Goal: Task Accomplishment & Management: Manage account settings

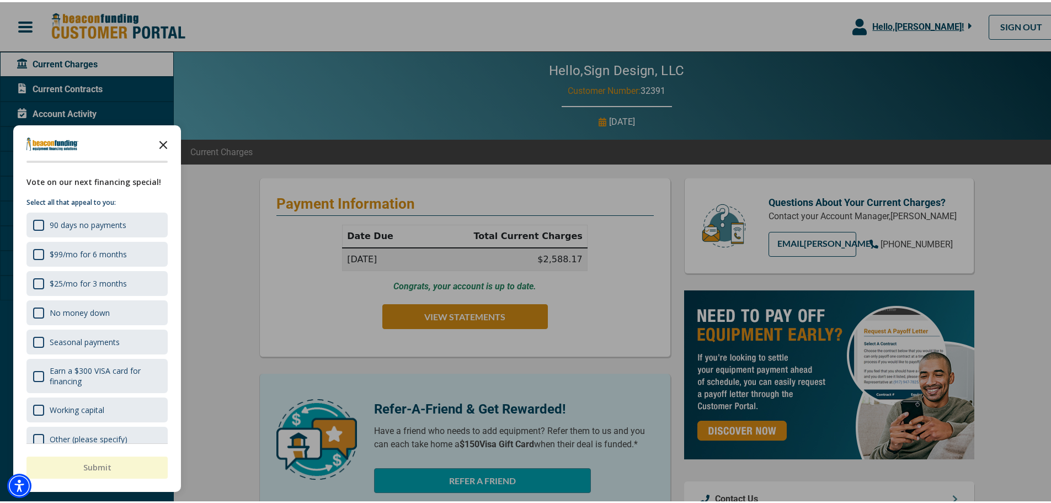
click at [172, 142] on icon "Close the survey" at bounding box center [163, 142] width 22 height 22
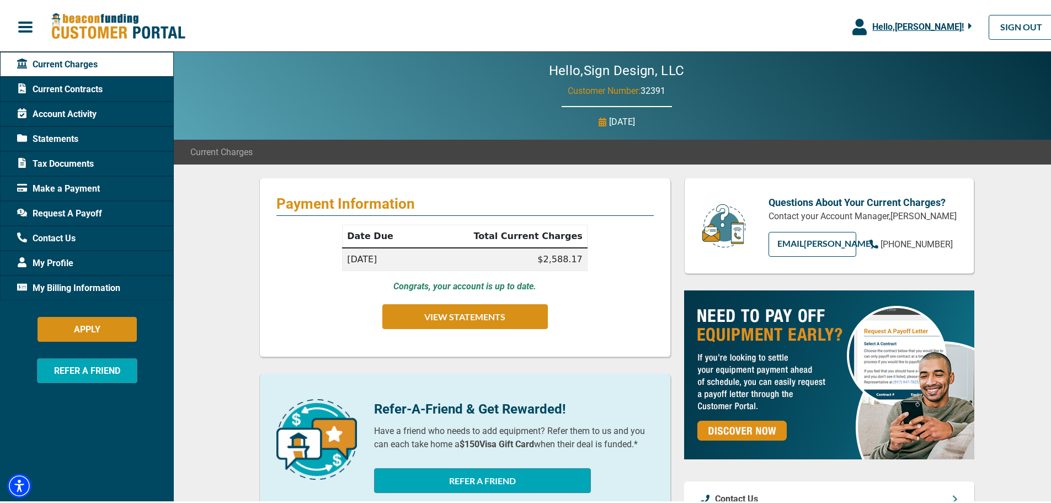
click at [100, 160] on div "Tax Documents" at bounding box center [87, 161] width 174 height 25
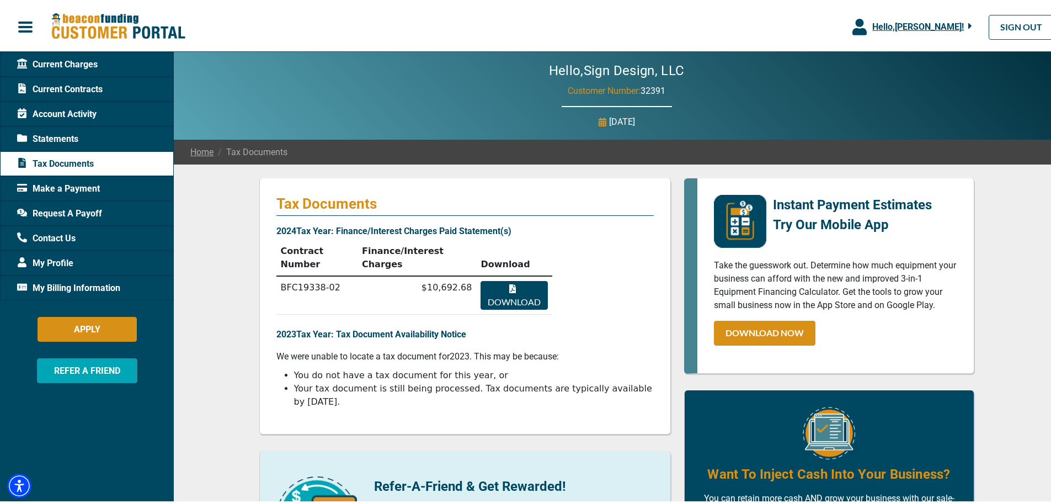
click at [512, 279] on button "Download" at bounding box center [514, 293] width 67 height 29
click at [67, 135] on span "Statements" at bounding box center [47, 136] width 61 height 13
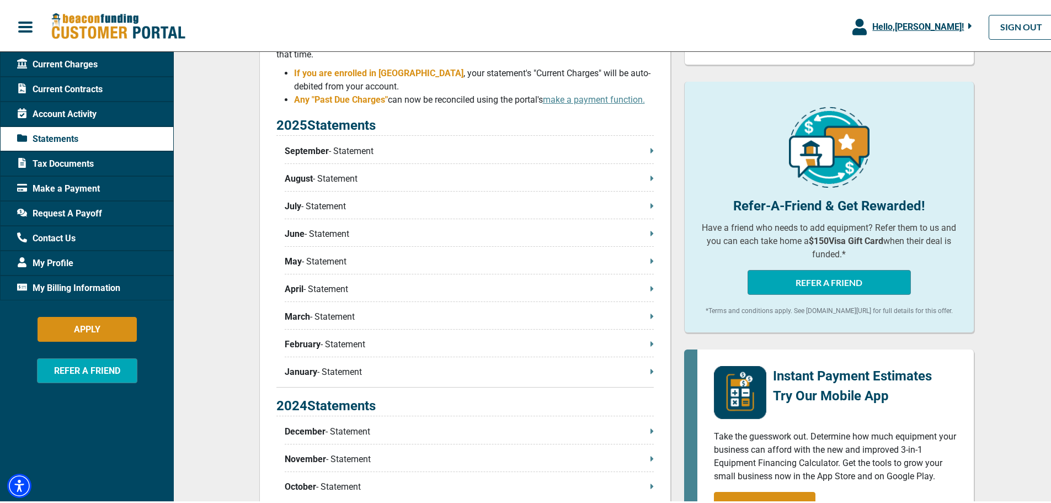
scroll to position [221, 0]
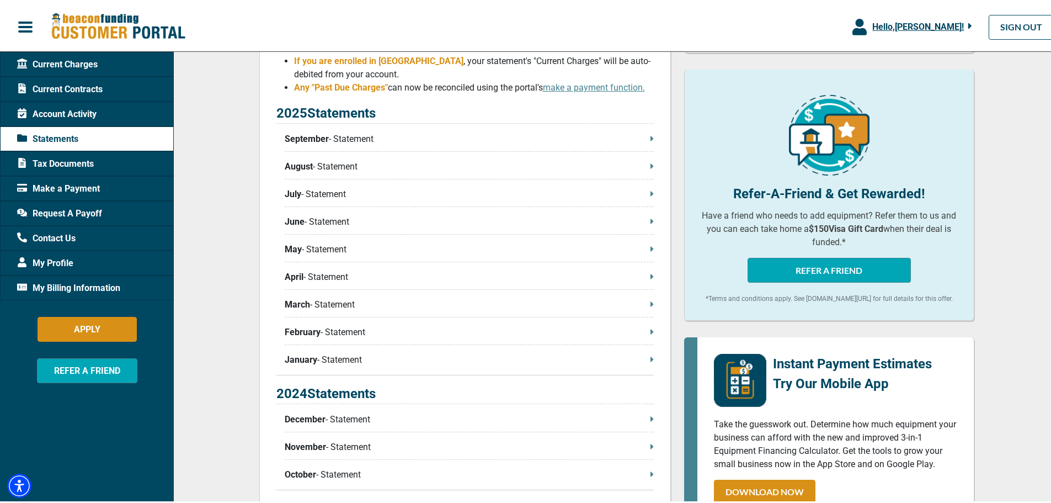
click at [331, 415] on p "December - Statement" at bounding box center [469, 417] width 369 height 13
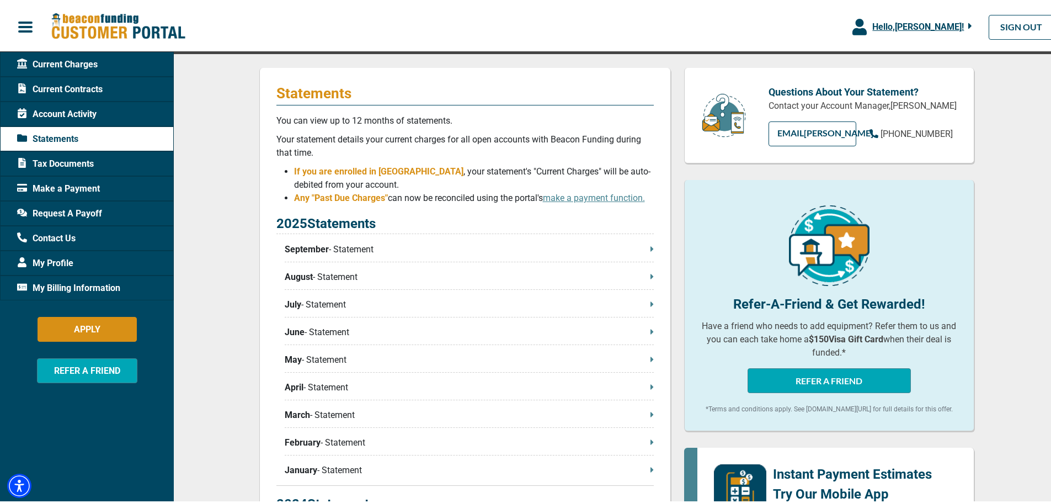
scroll to position [55, 0]
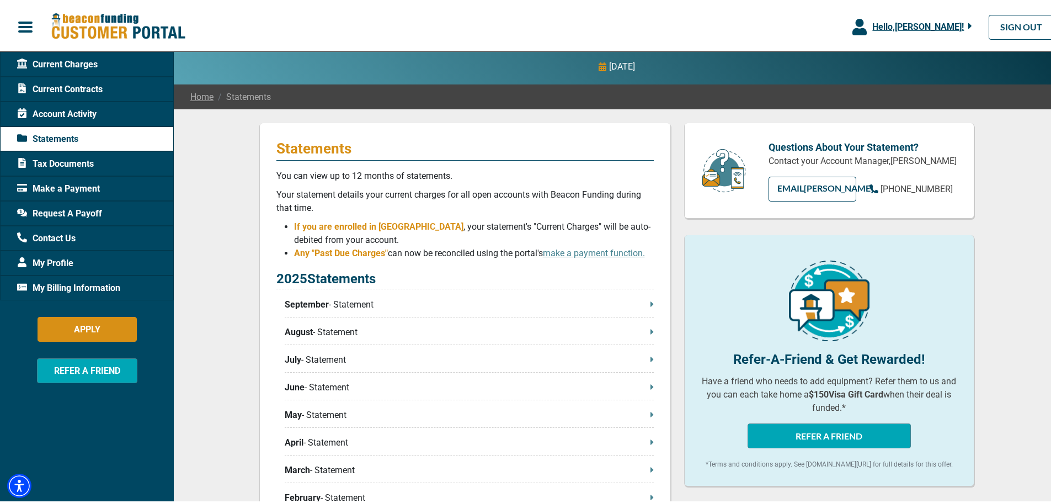
click at [90, 113] on span "Account Activity" at bounding box center [56, 111] width 79 height 13
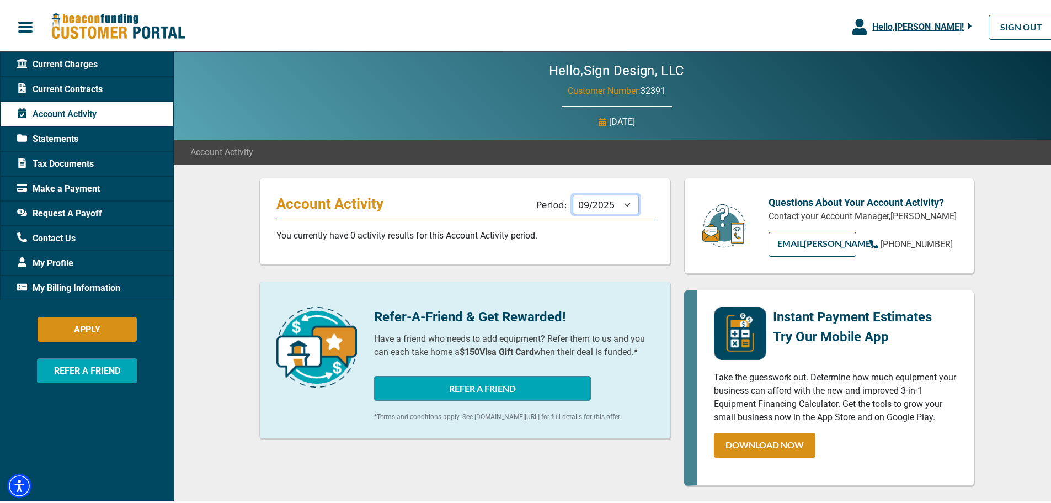
click at [603, 203] on select "10/2025 09/2025 08/2025 07/2025 06/2025 05/2025 04/2025 03/2025 02/2025 01/2025…" at bounding box center [606, 202] width 66 height 19
select select "12/2024"
click at [573, 193] on select "10/2025 09/2025 08/2025 07/2025 06/2025 05/2025 04/2025 03/2025 02/2025 01/2025…" at bounding box center [606, 202] width 66 height 19
click at [73, 141] on span "Statements" at bounding box center [47, 136] width 61 height 13
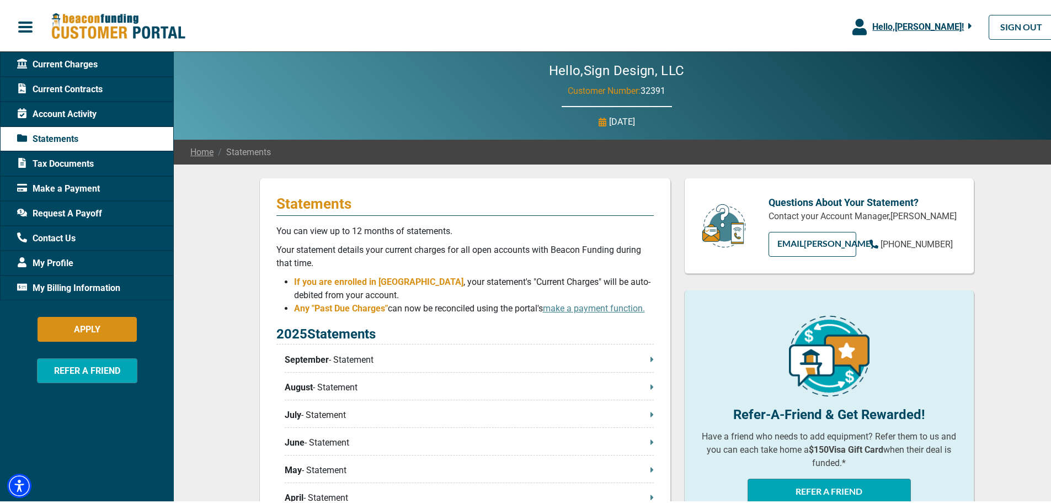
click at [71, 60] on span "Current Charges" at bounding box center [57, 62] width 81 height 13
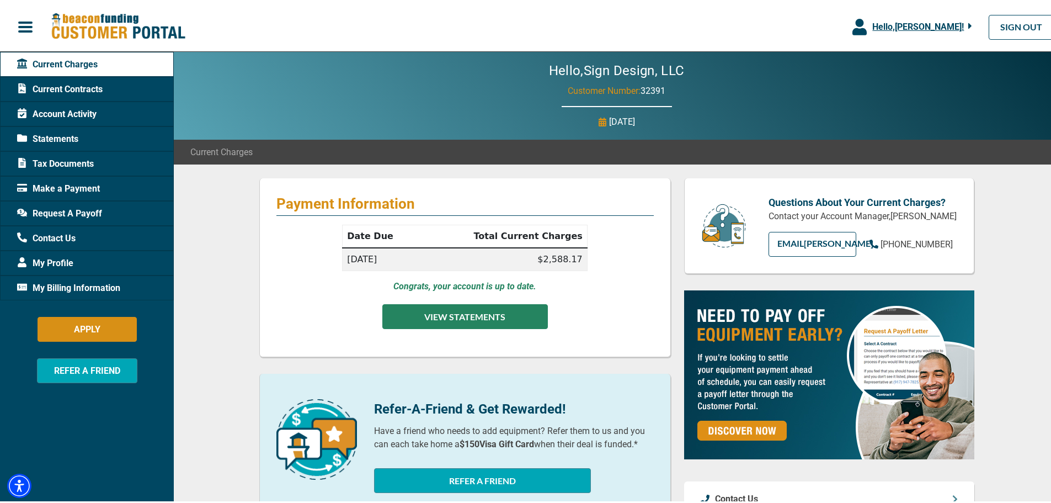
click at [481, 318] on button "VIEW STATEMENTS" at bounding box center [466, 314] width 166 height 25
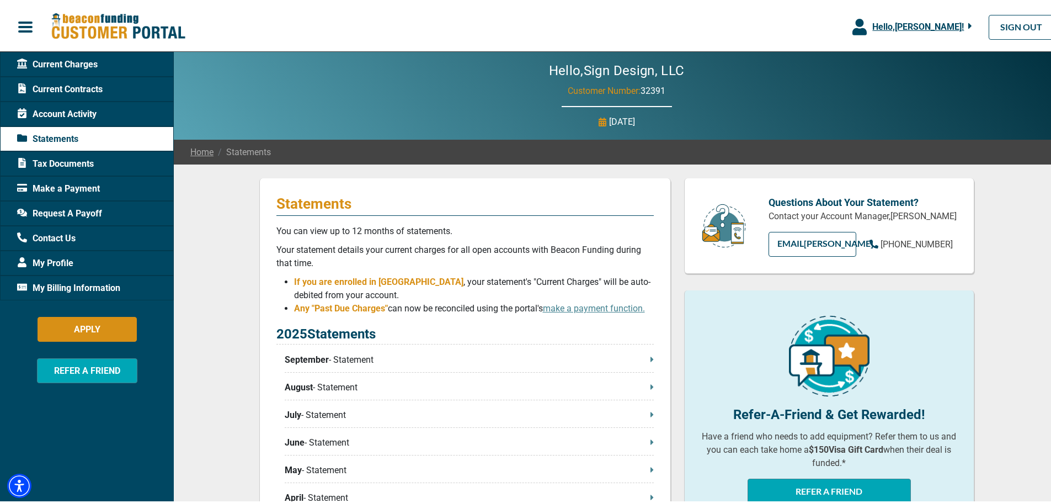
click at [345, 354] on p "September - Statement" at bounding box center [469, 357] width 369 height 13
click at [78, 279] on span "My Billing Information" at bounding box center [68, 285] width 103 height 13
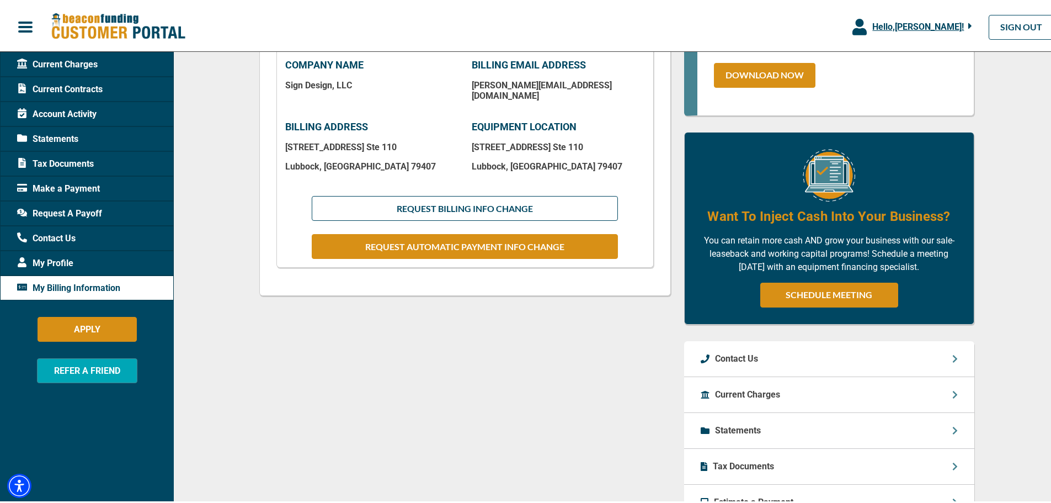
scroll to position [386, 0]
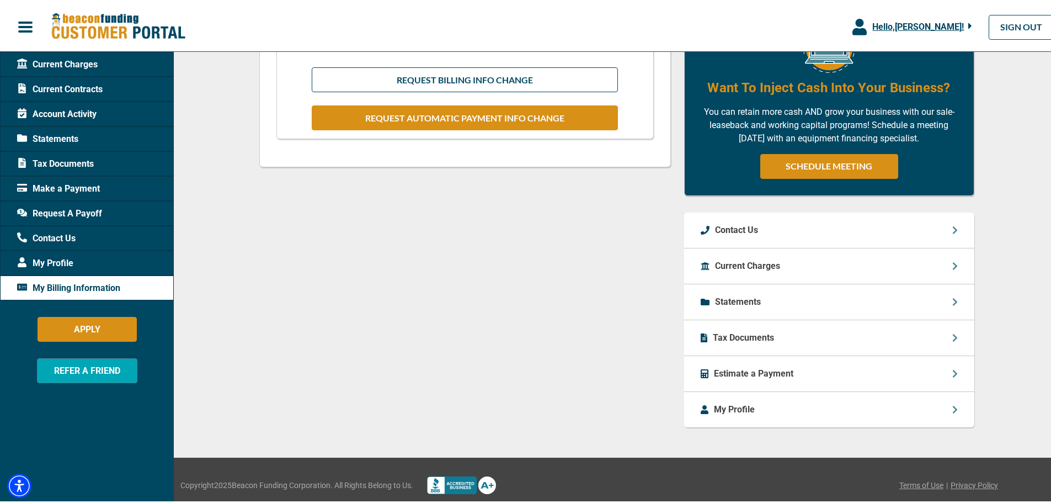
click at [729, 408] on p "My Profile" at bounding box center [734, 407] width 41 height 13
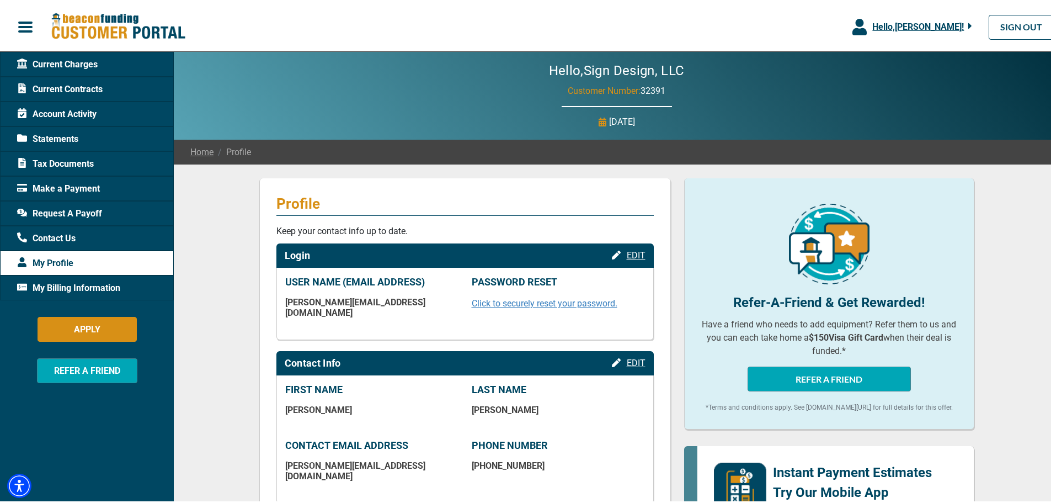
click at [888, 17] on button "Hello, [PERSON_NAME] !" at bounding box center [912, 25] width 153 height 50
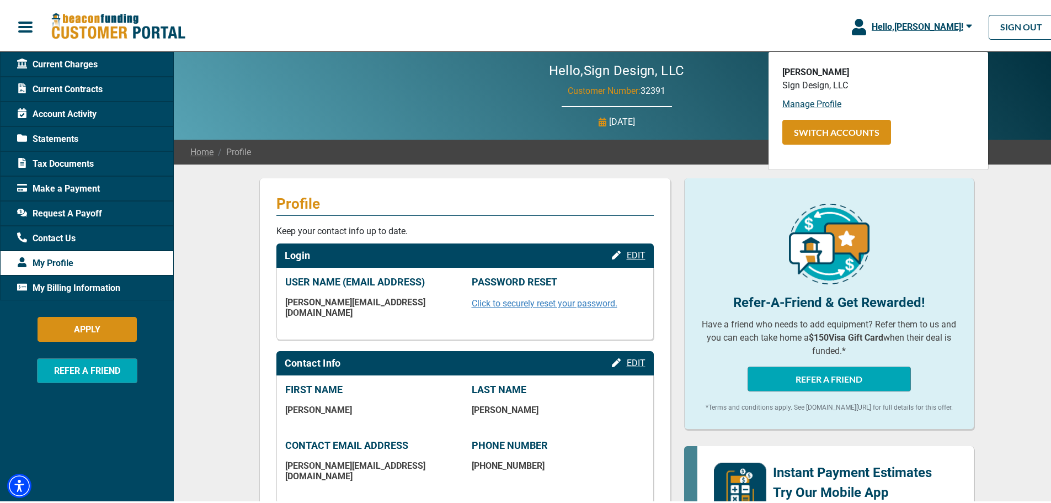
click at [67, 87] on span "Current Contracts" at bounding box center [60, 87] width 86 height 13
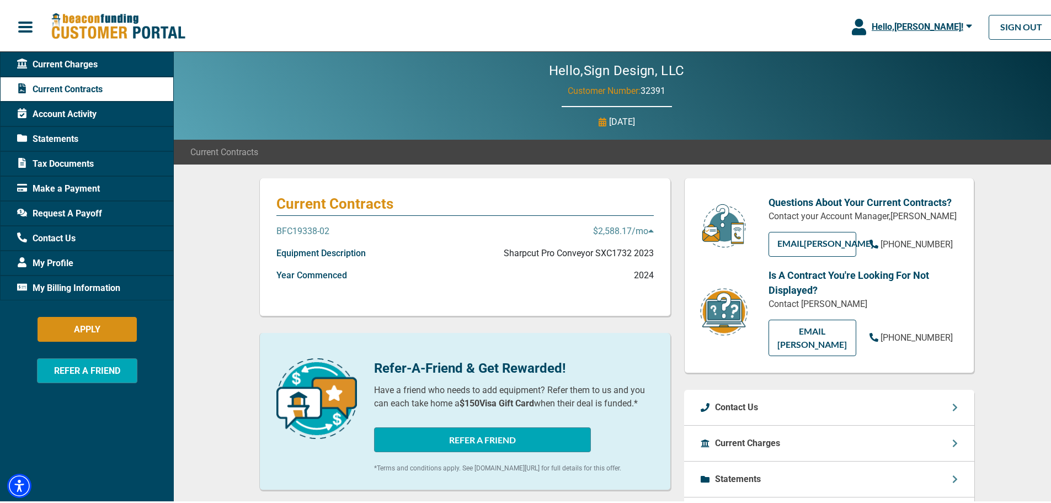
click at [642, 232] on p "$2,588.17 /mo" at bounding box center [623, 228] width 61 height 13
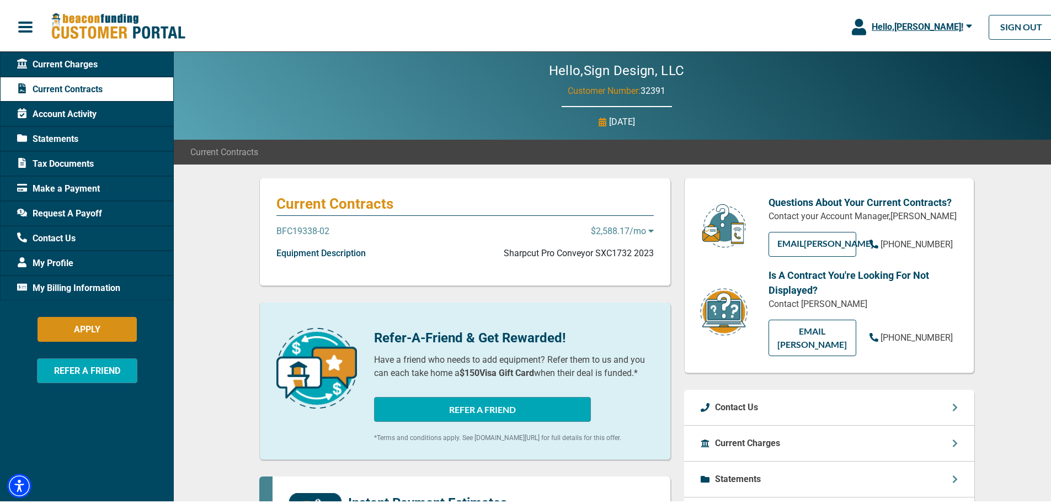
click at [642, 232] on p "$2,588.17 /mo" at bounding box center [622, 228] width 63 height 13
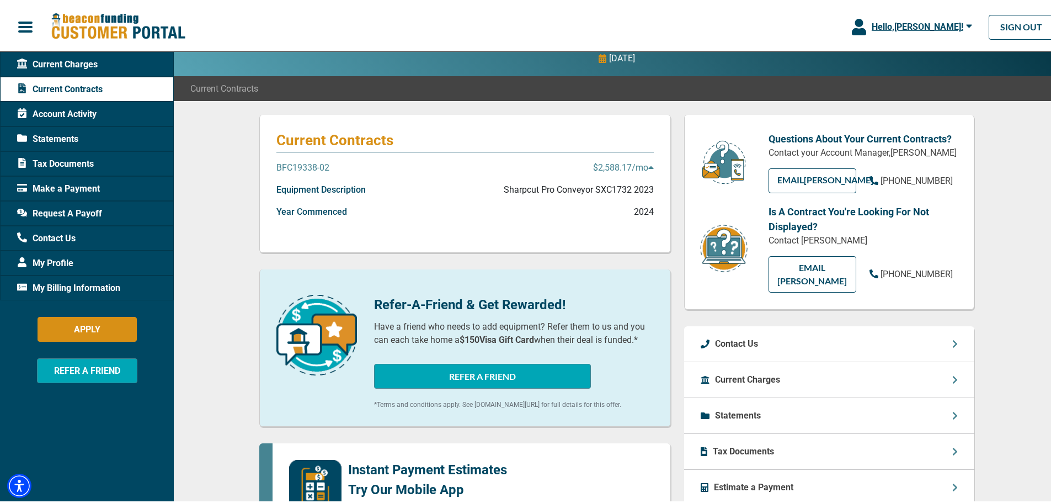
scroll to position [55, 0]
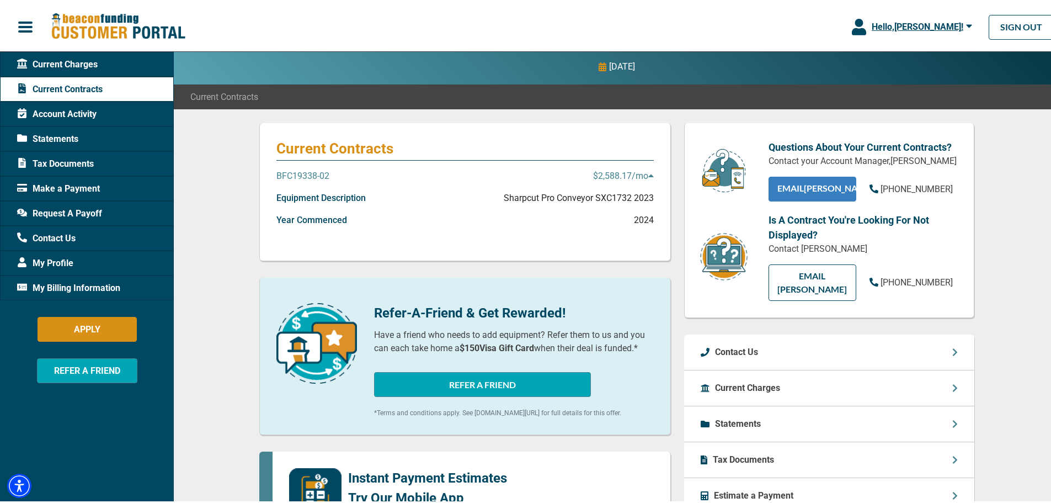
click at [788, 187] on link "EMAIL [PERSON_NAME]" at bounding box center [813, 186] width 88 height 25
click at [11, 33] on button "button" at bounding box center [25, 24] width 51 height 23
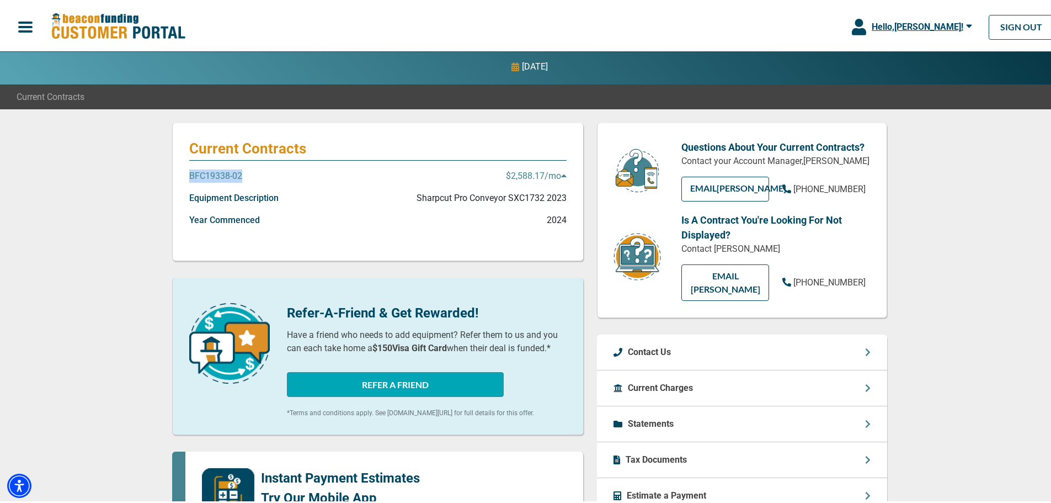
drag, startPoint x: 231, startPoint y: 178, endPoint x: 172, endPoint y: 179, distance: 58.5
click at [172, 179] on div "Current Contracts BFC19338-02 $2,588.17 /mo Equipment Description Sharpcut Pro …" at bounding box center [378, 190] width 412 height 138
copy p "BFC19338-02"
